Goal: Information Seeking & Learning: Find specific fact

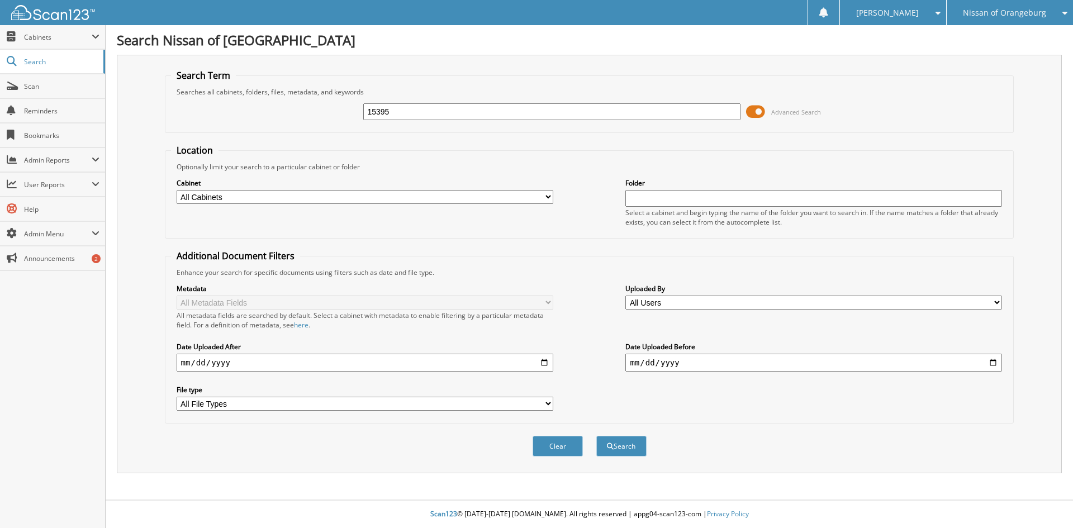
type input "15395"
click at [596, 436] on button "Search" at bounding box center [621, 446] width 50 height 21
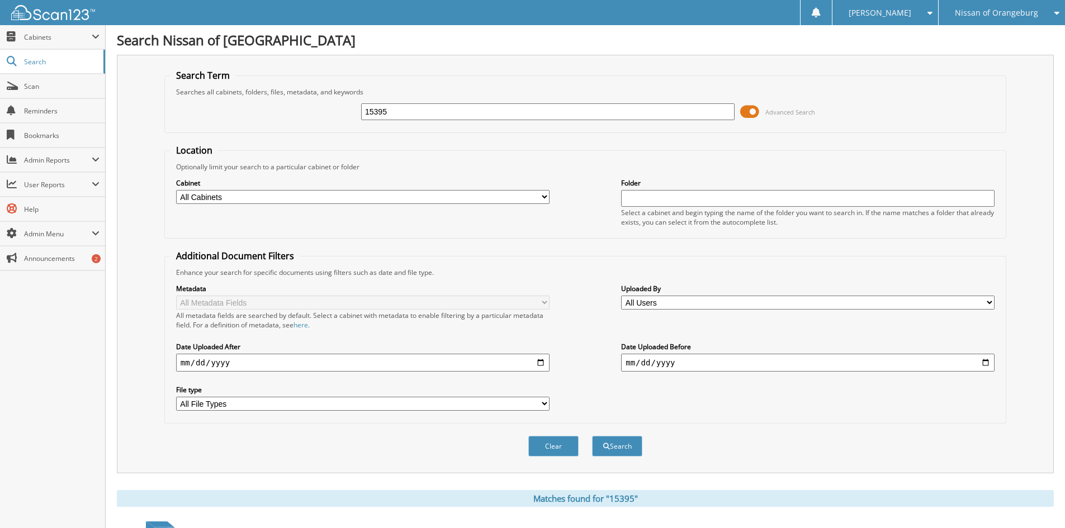
scroll to position [168, 0]
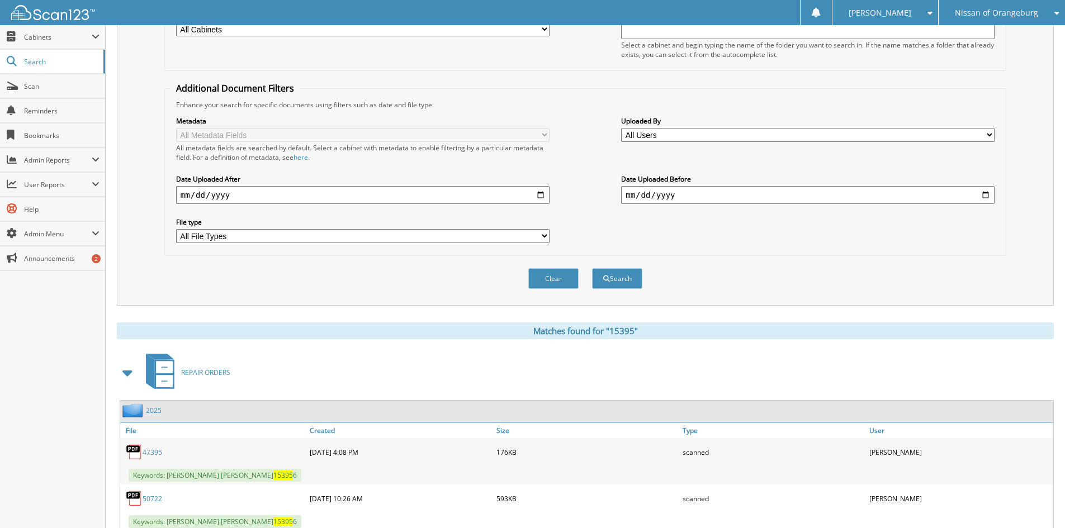
click at [130, 373] on span at bounding box center [128, 373] width 16 height 20
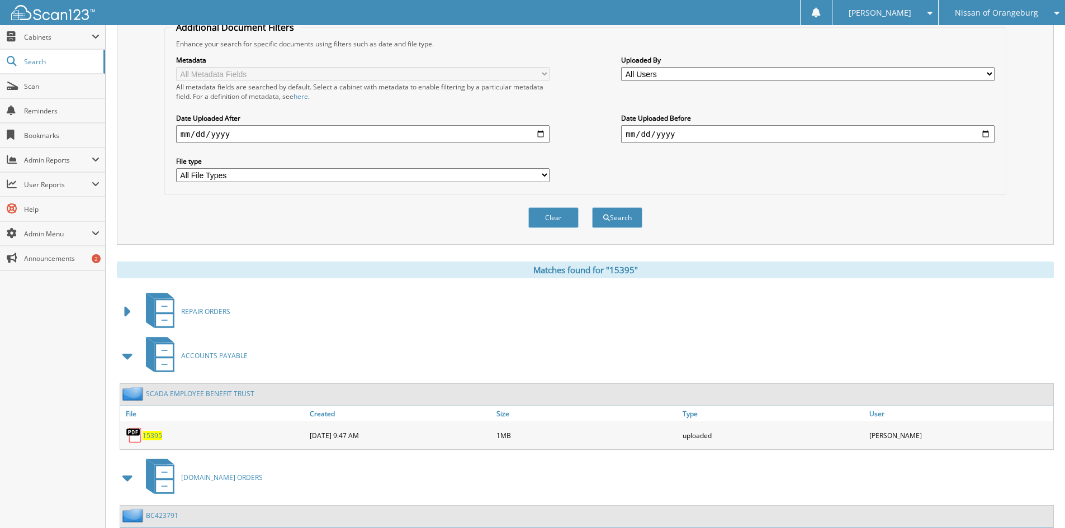
scroll to position [335, 0]
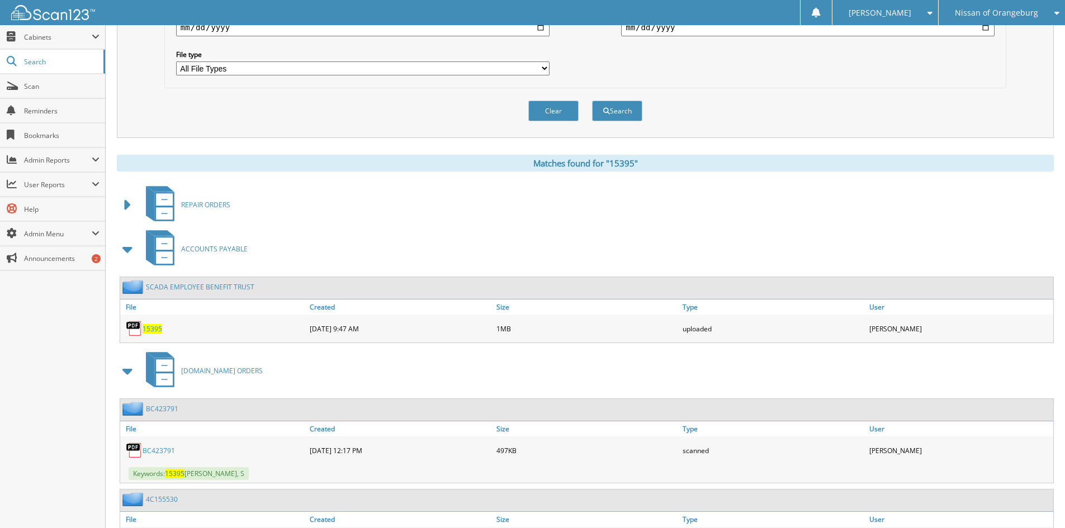
drag, startPoint x: 126, startPoint y: 375, endPoint x: 128, endPoint y: 365, distance: 10.2
click at [127, 372] on span at bounding box center [128, 371] width 16 height 20
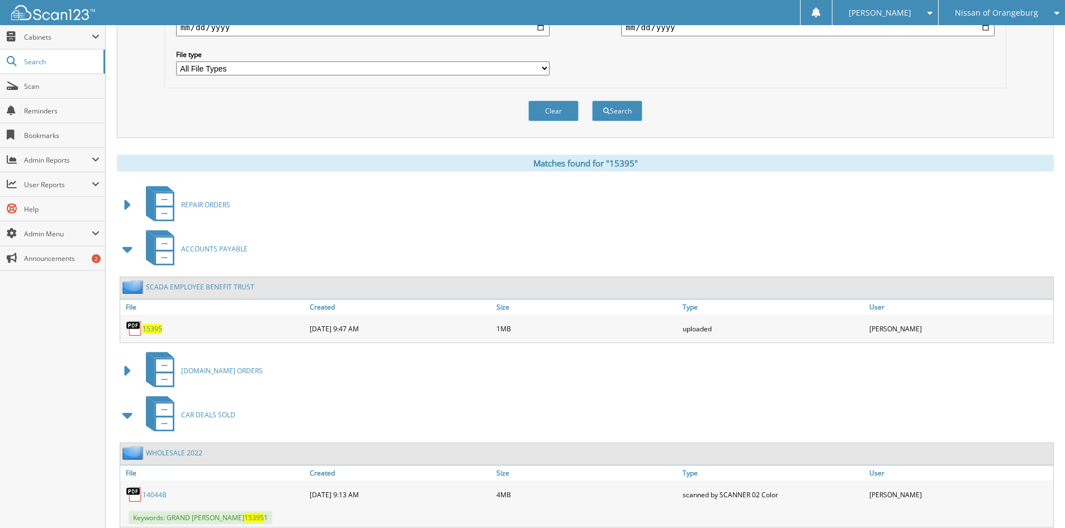
click at [125, 249] on span at bounding box center [128, 249] width 16 height 20
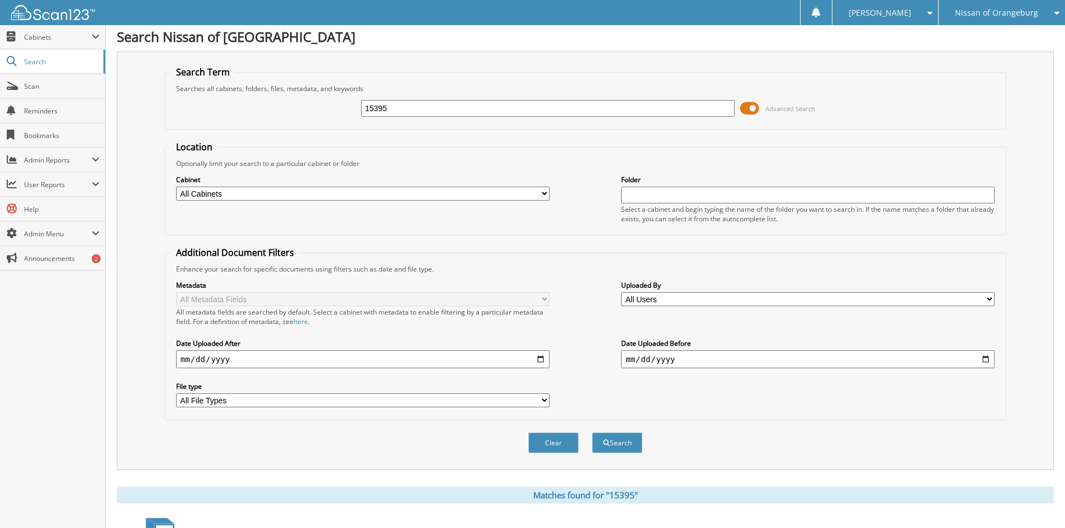
scroll to position [0, 0]
